Goal: Task Accomplishment & Management: Manage account settings

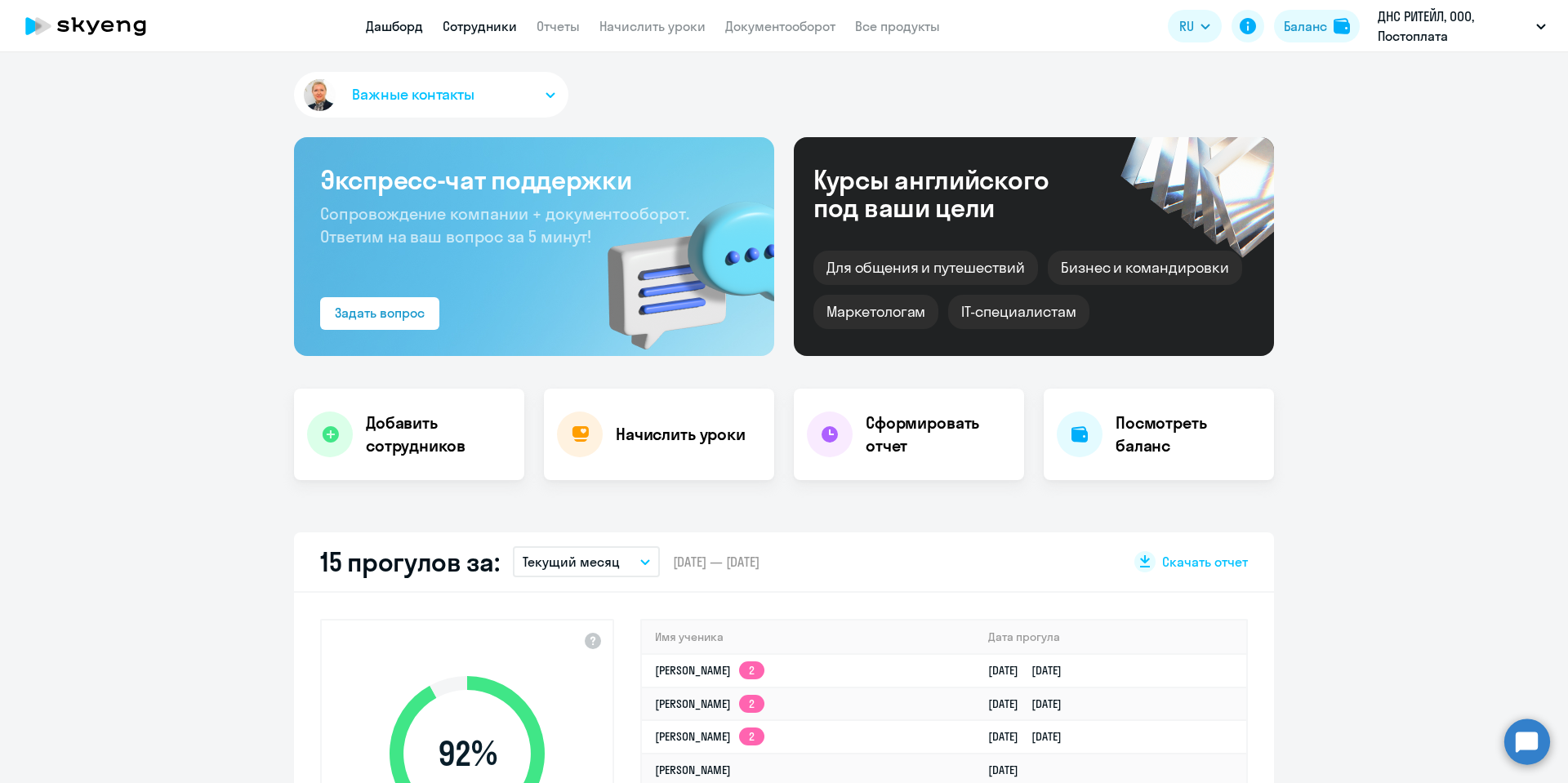
click at [503, 24] on link "Сотрудники" at bounding box center [479, 26] width 74 height 16
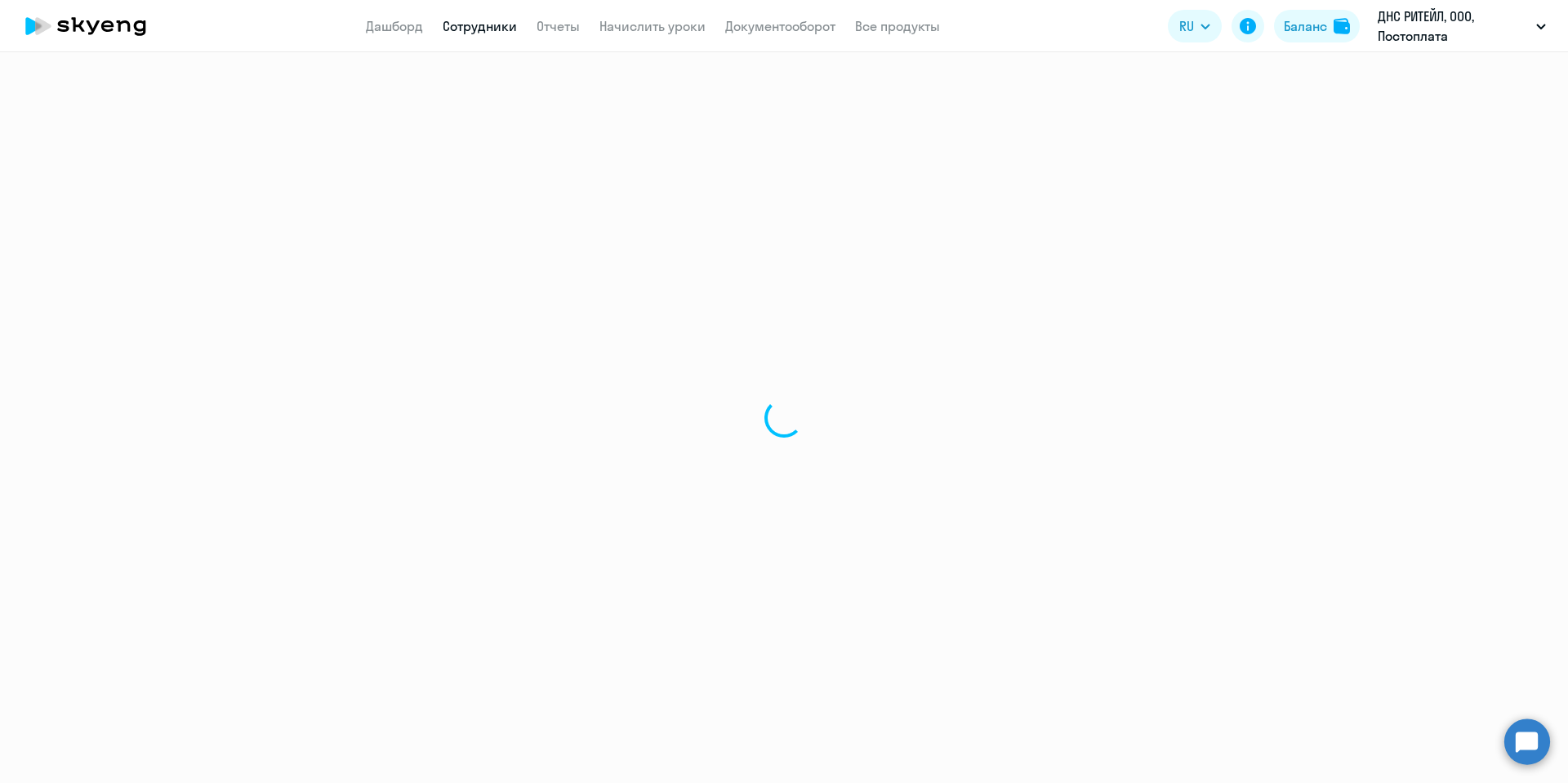
select select "30"
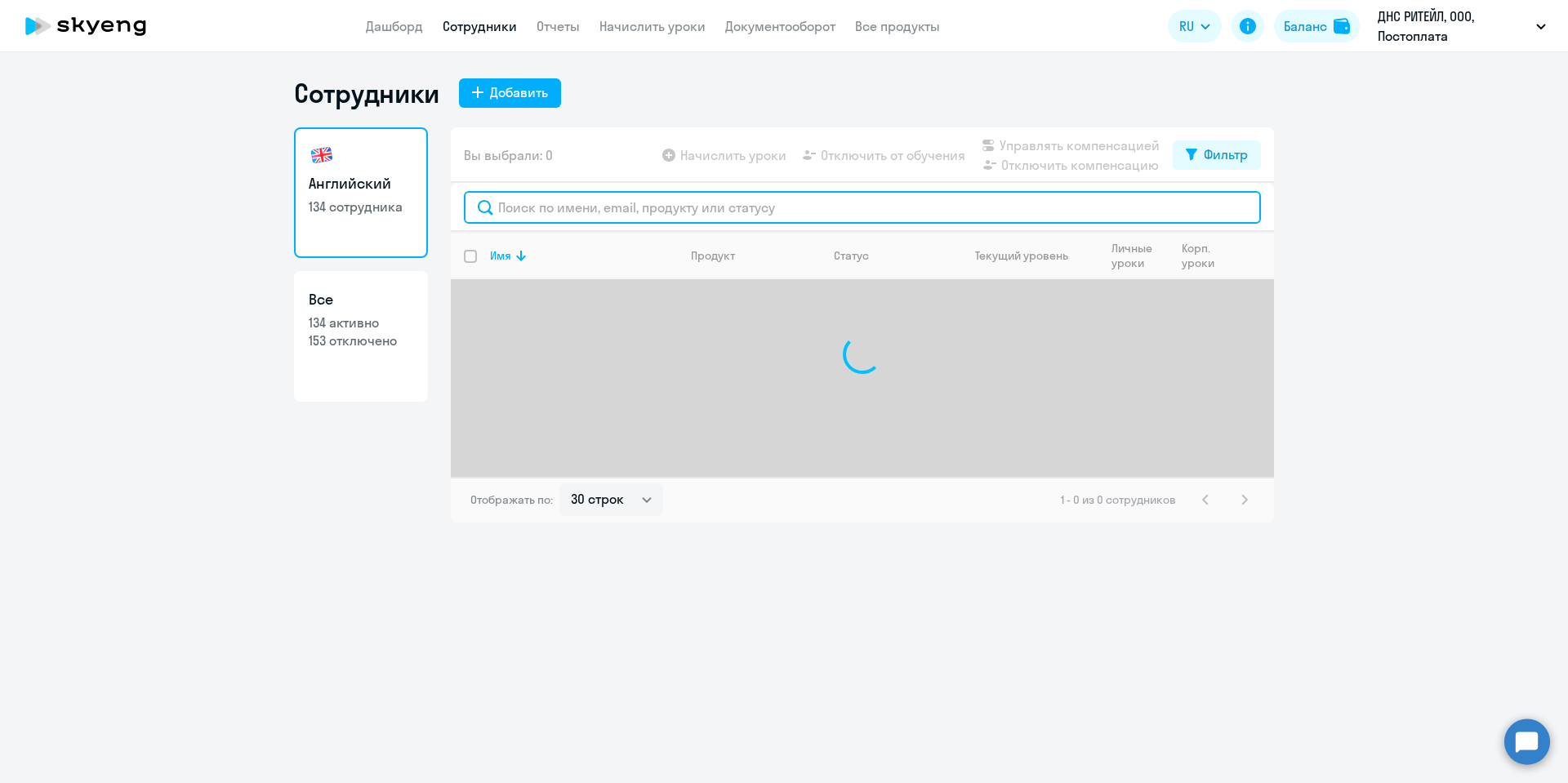
click at [554, 201] on input "text" at bounding box center [862, 207] width 797 height 32
type input "[PERSON_NAME]"
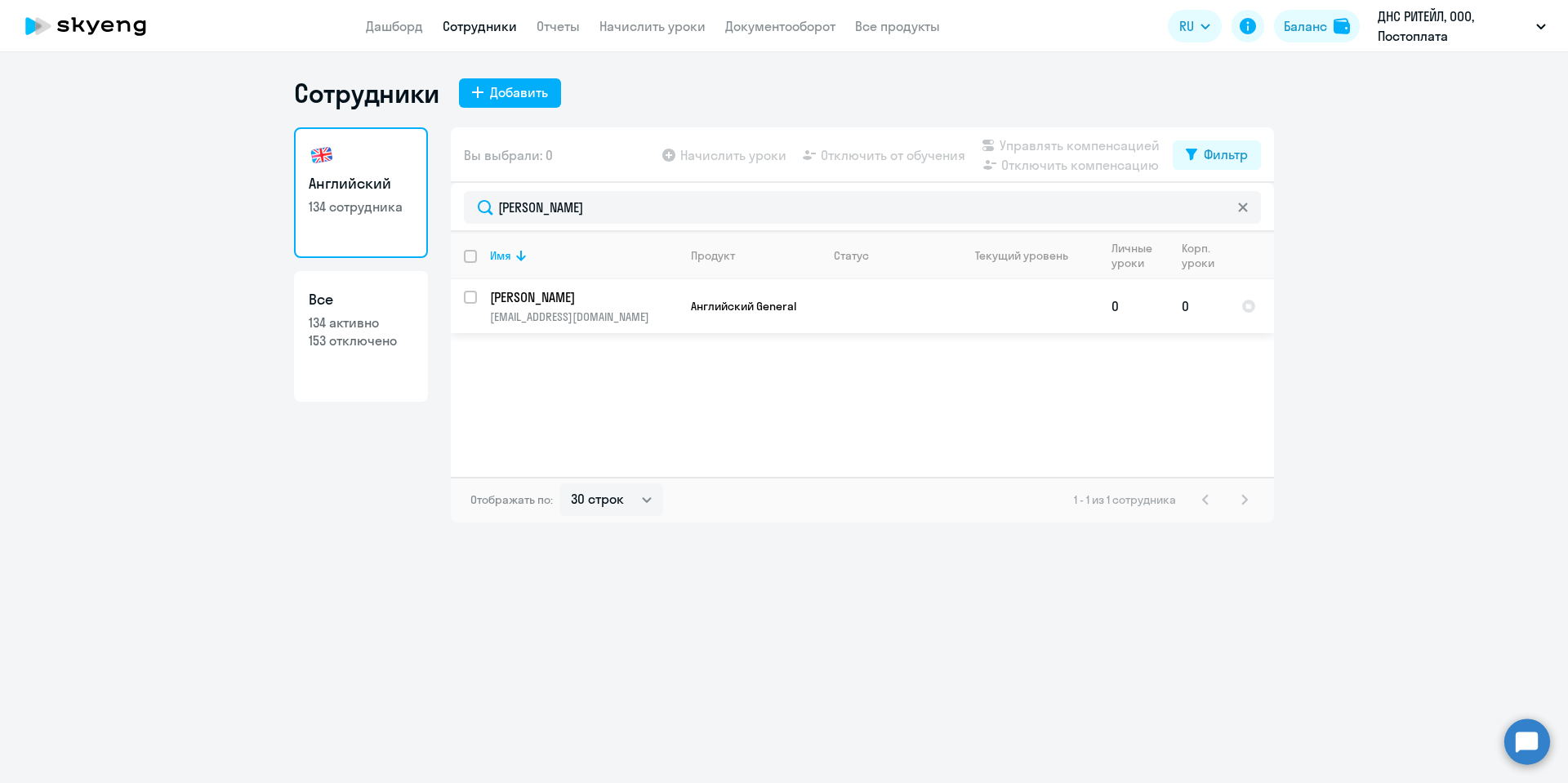
click at [470, 293] on input "select row 42689689" at bounding box center [480, 307] width 32 height 32
checkbox input "true"
click at [1099, 141] on span "Управлять компенсацией" at bounding box center [1080, 145] width 160 height 20
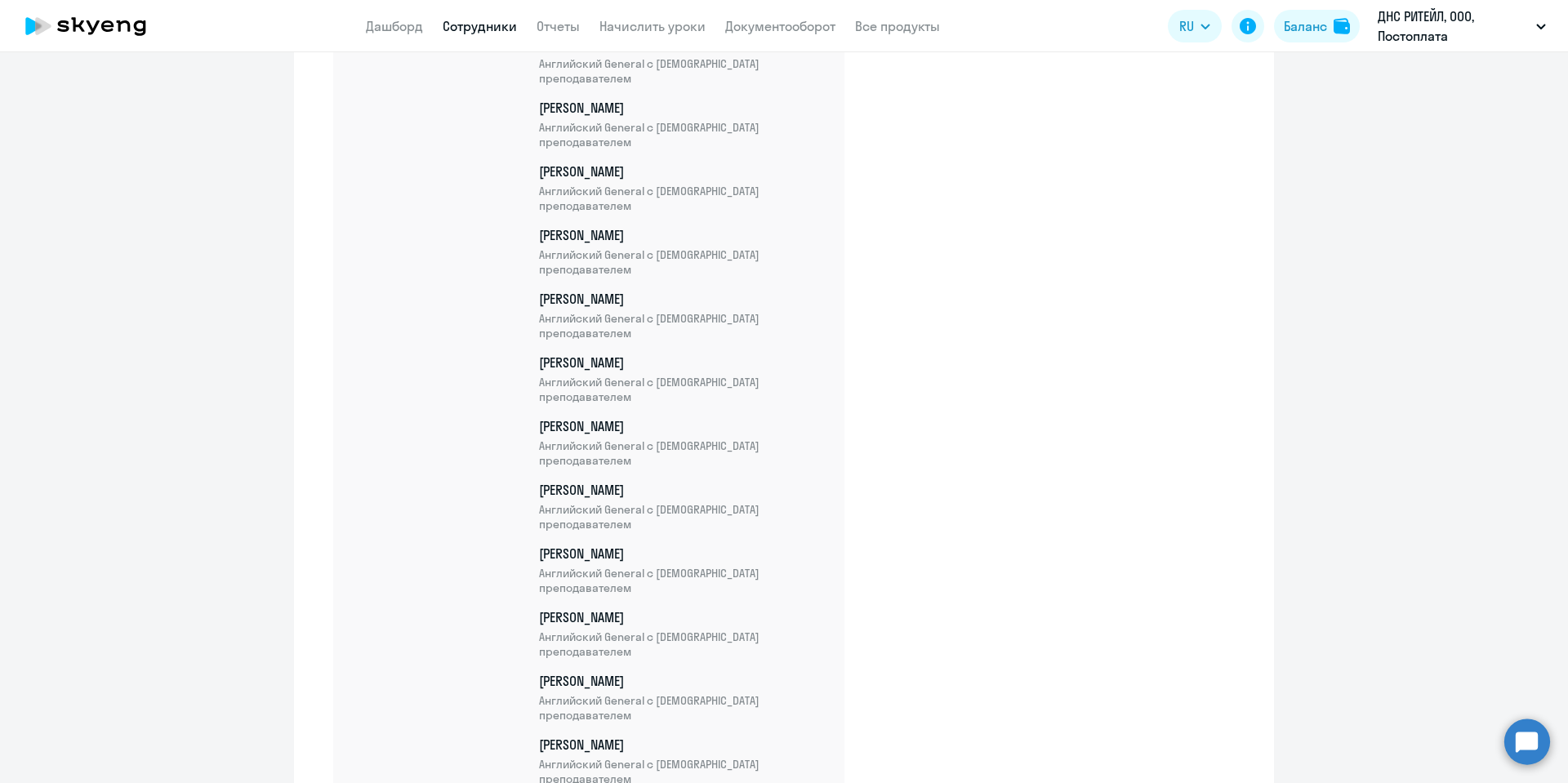
scroll to position [8437, 0]
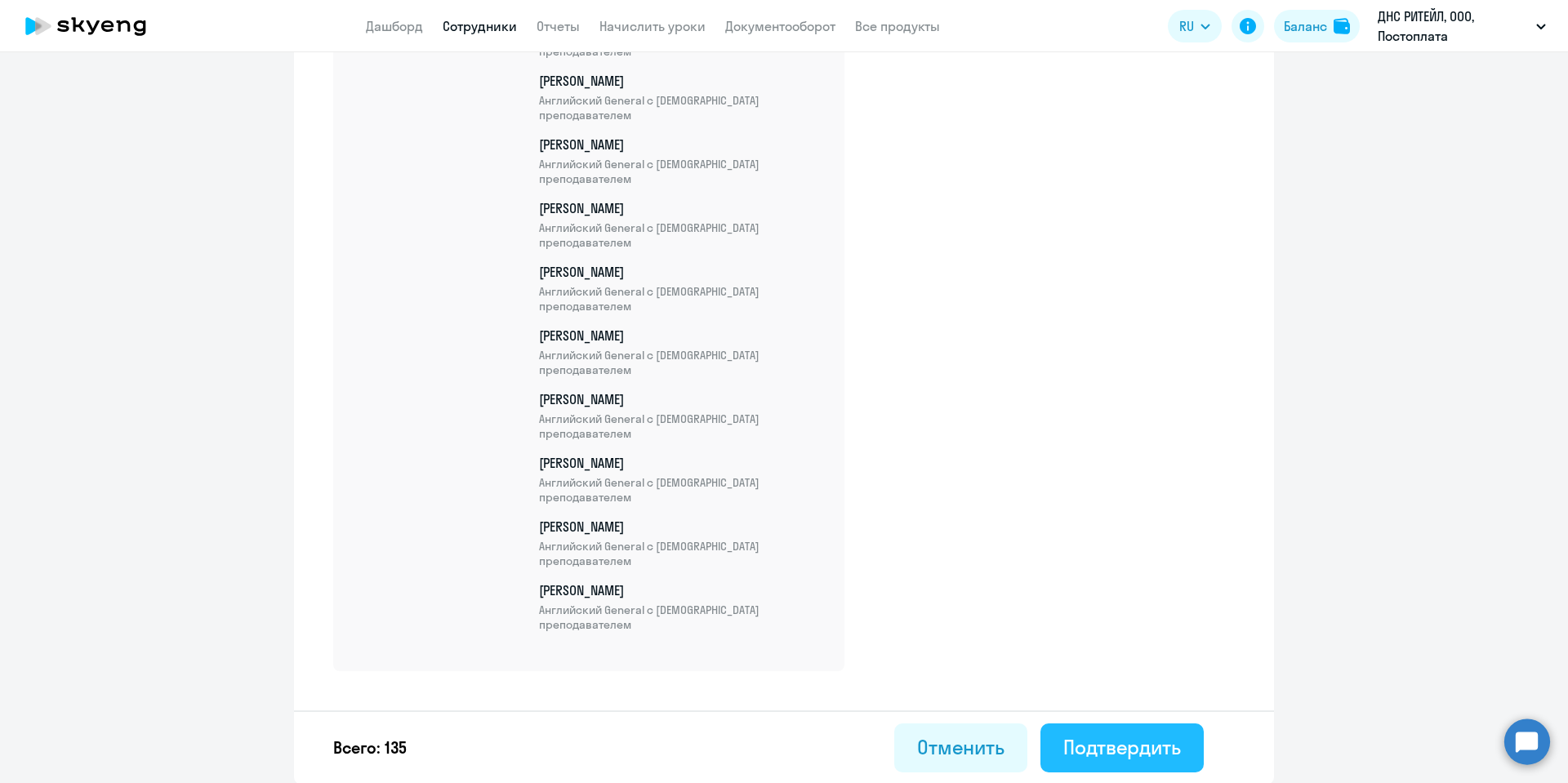
click at [1145, 751] on div "Подтвердить" at bounding box center [1121, 746] width 118 height 26
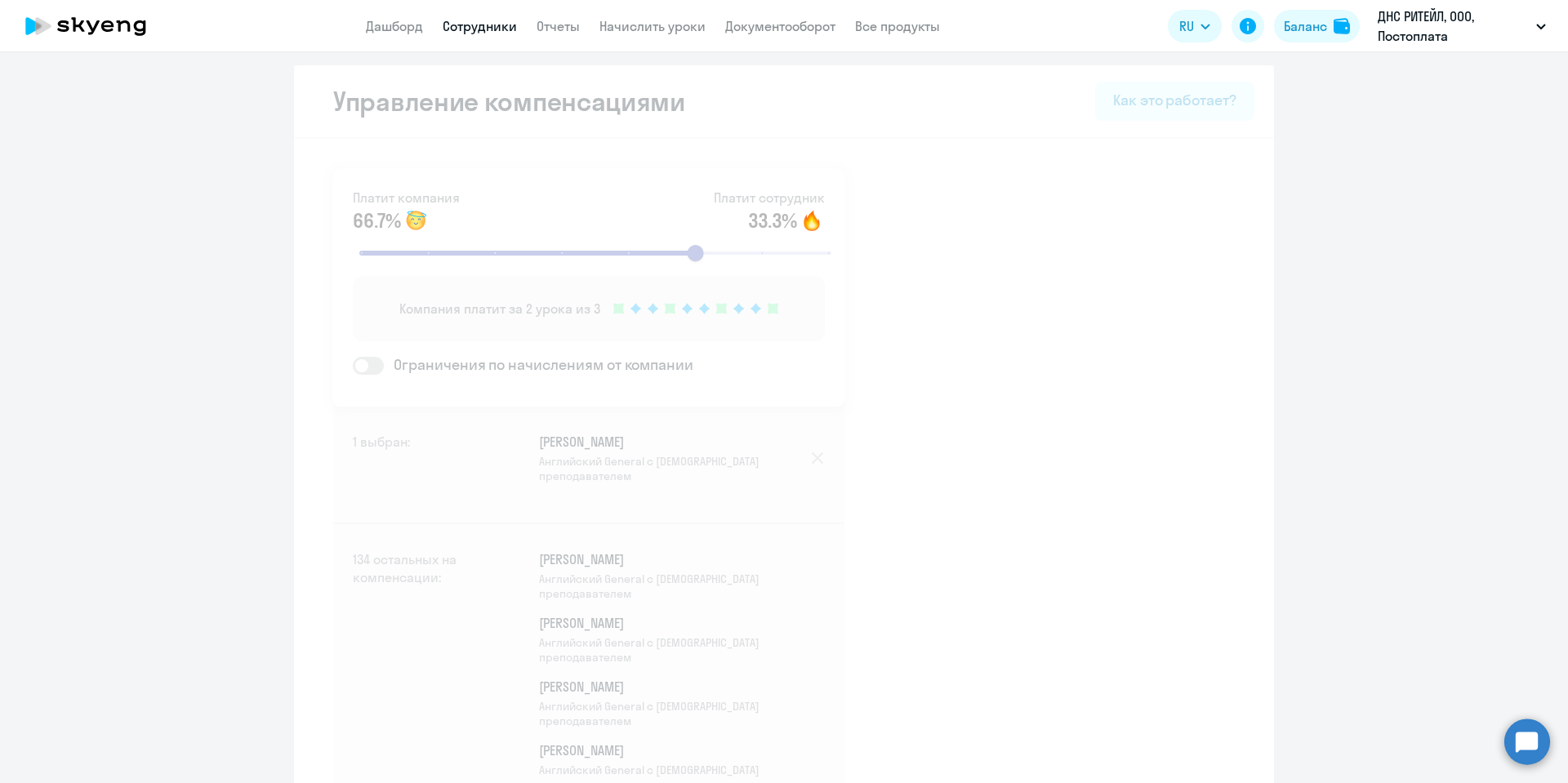
select select "30"
